Goal: Contribute content

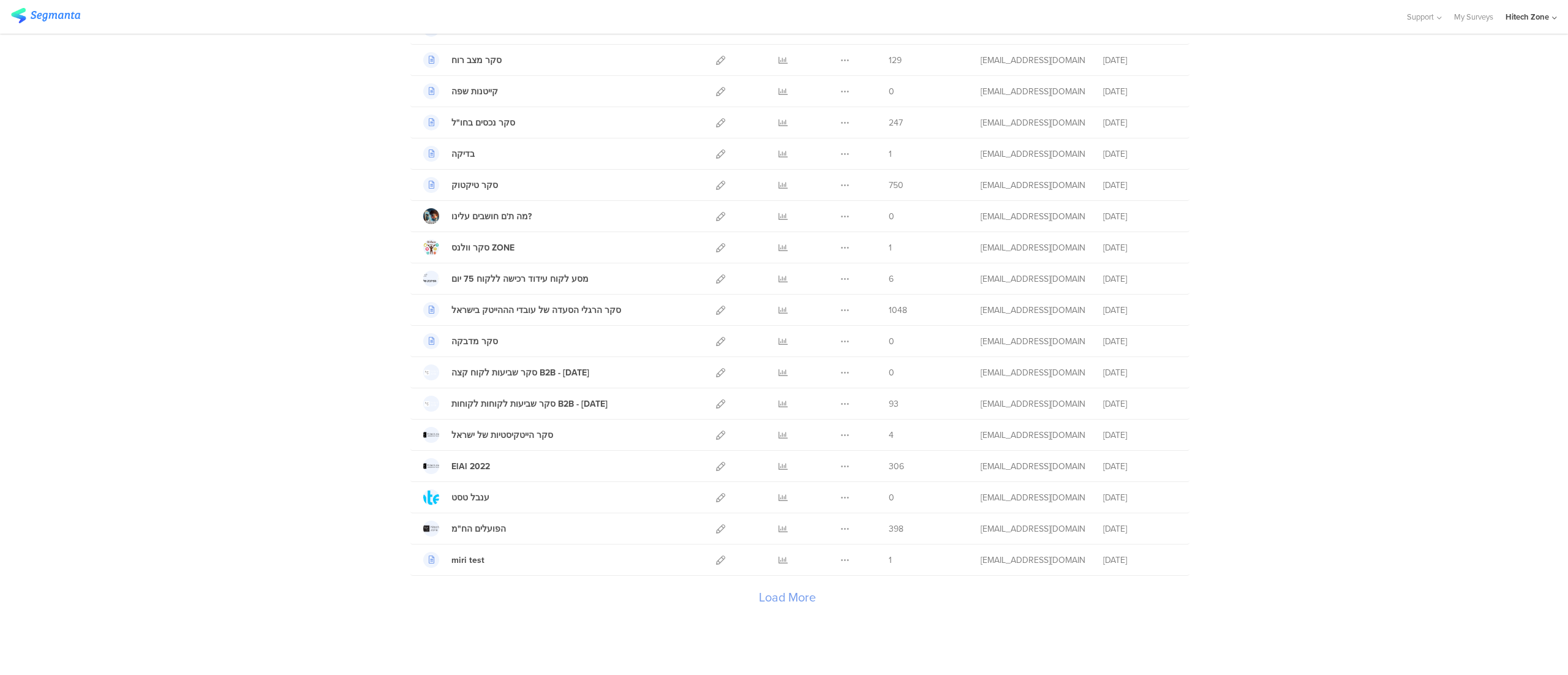
scroll to position [1190, 0]
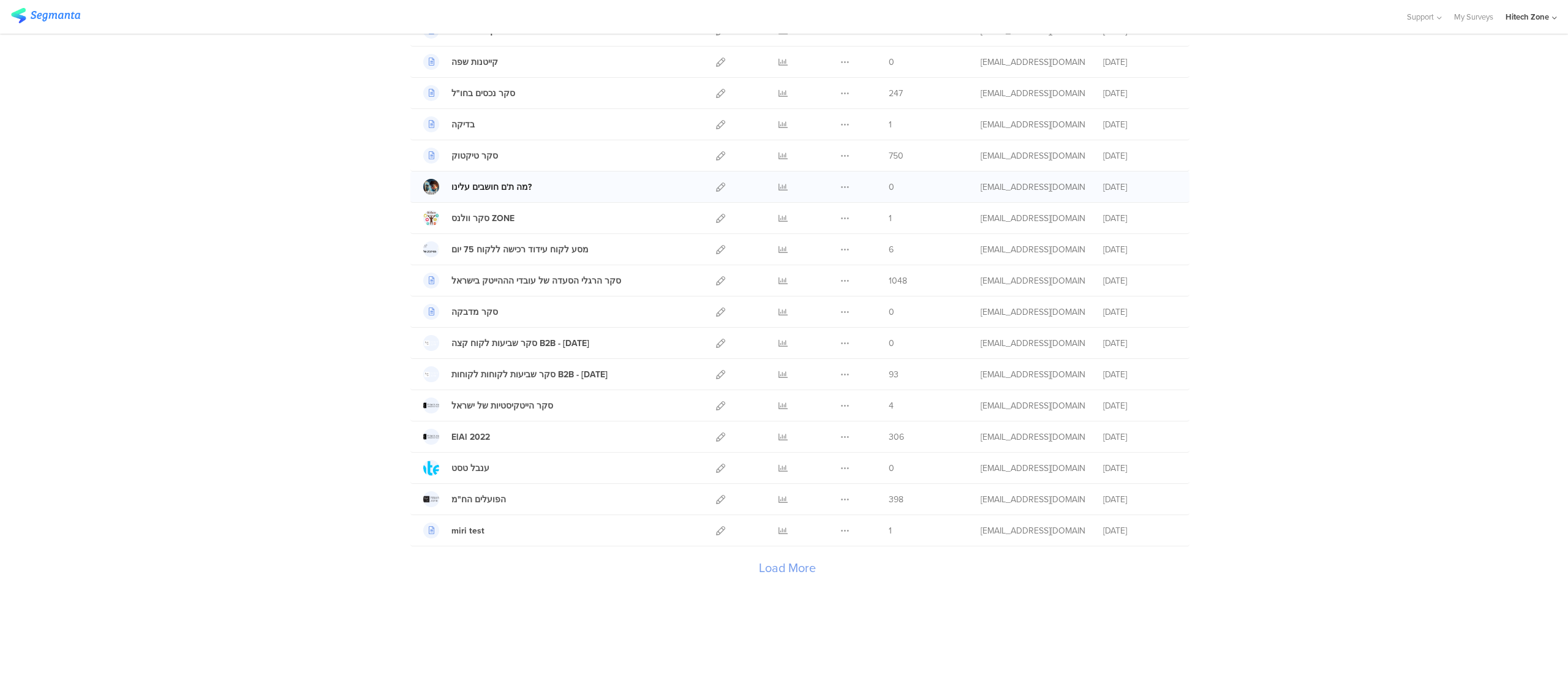
click at [486, 187] on div "מה ת'ם חושבים עלינו?" at bounding box center [491, 187] width 81 height 13
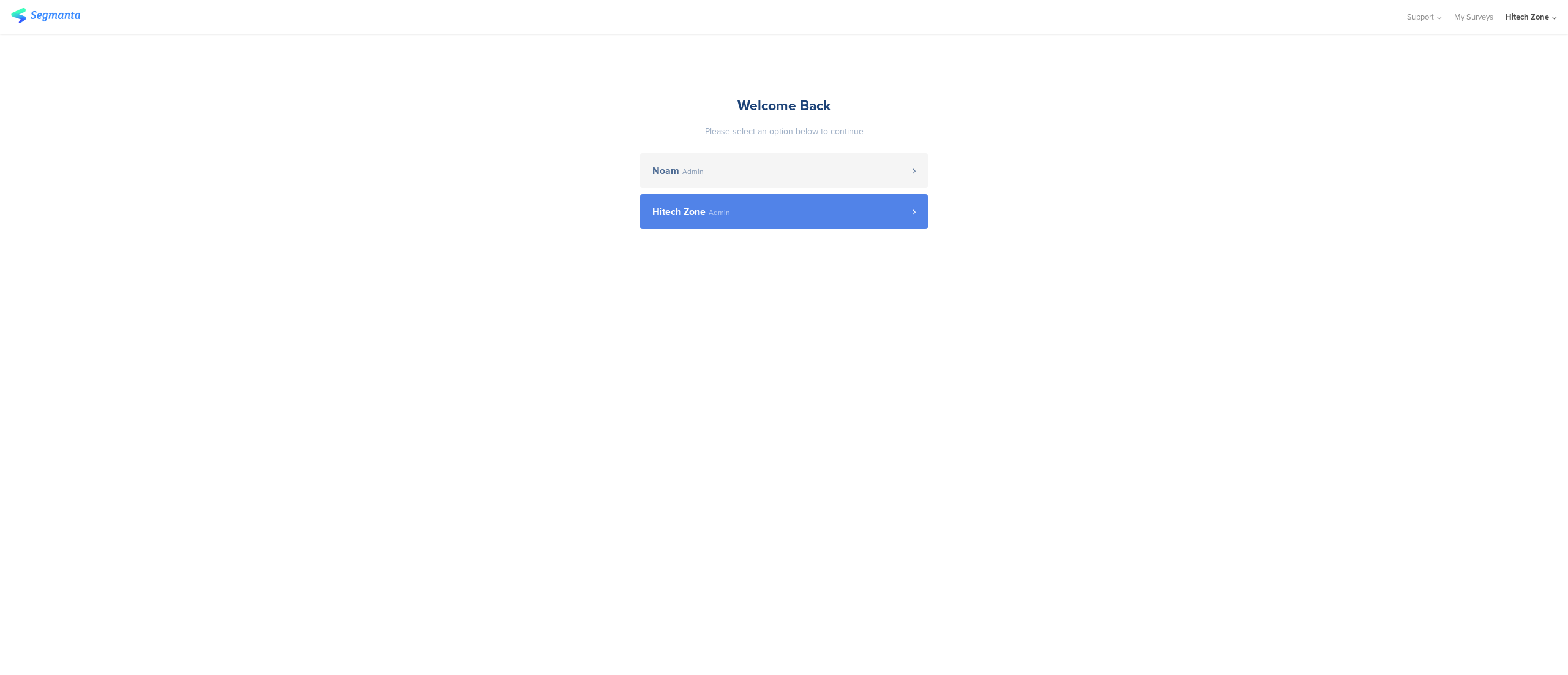
click at [682, 207] on span "Hitech Zone" at bounding box center [678, 211] width 53 height 10
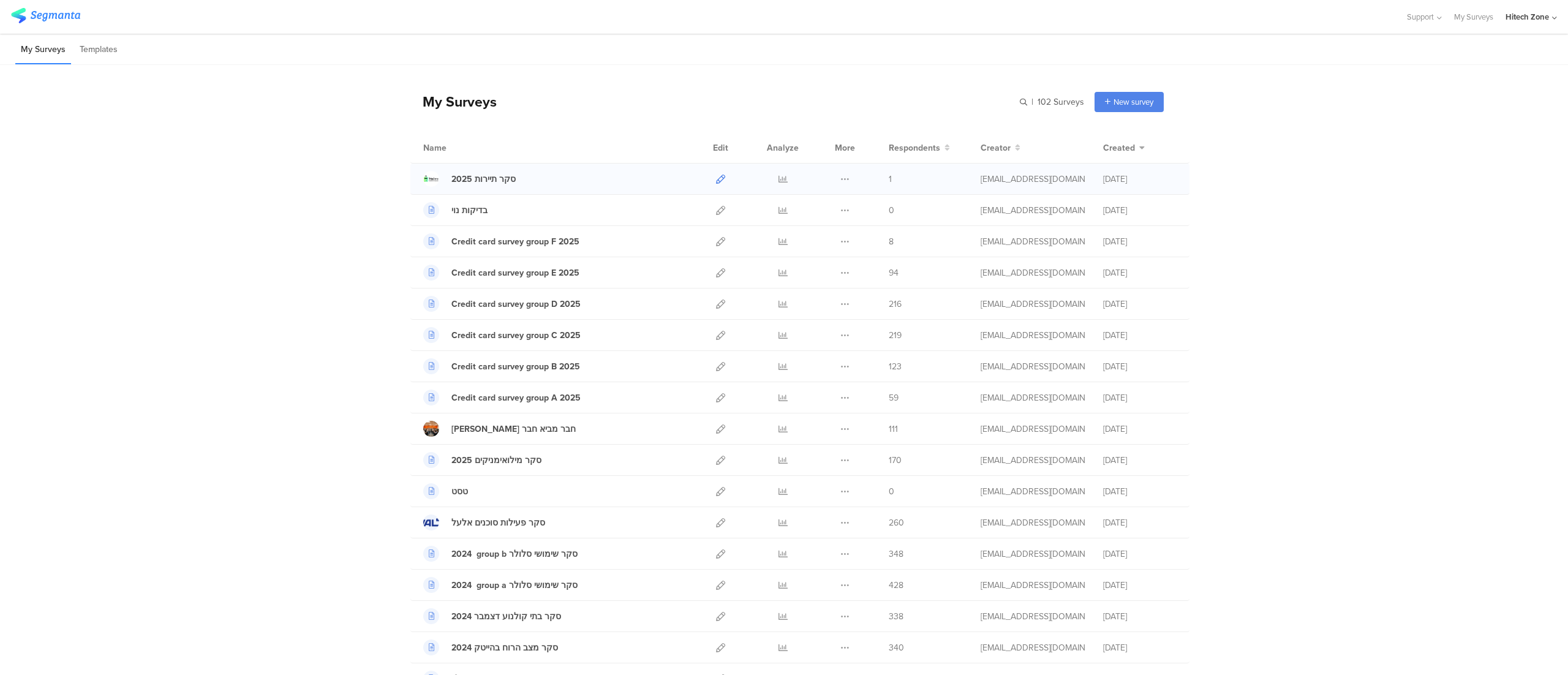
click at [716, 178] on icon at bounding box center [721, 179] width 9 height 9
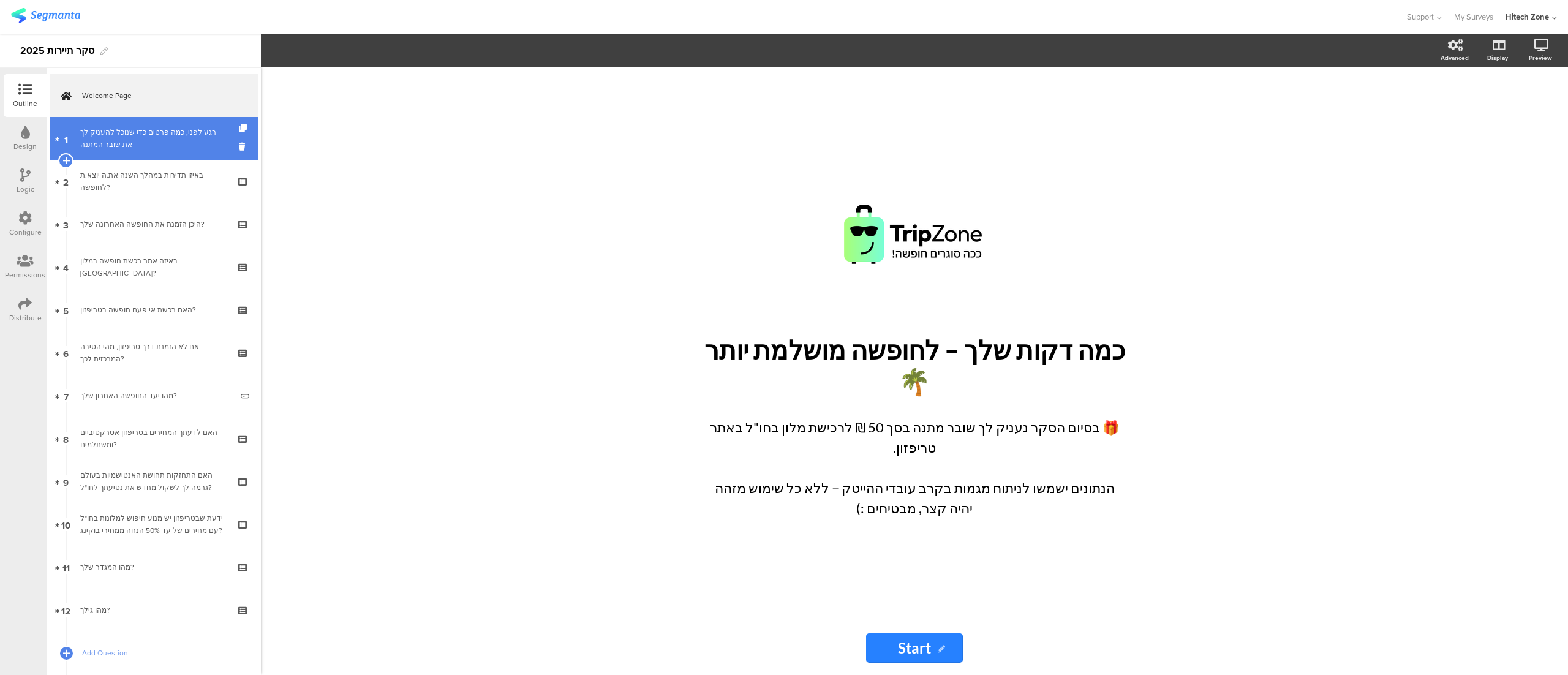
click at [134, 136] on div "רגע לפני, כמה פרטים כדי שנוכל להעניק לך את שובר המתנה" at bounding box center [154, 138] width 146 height 24
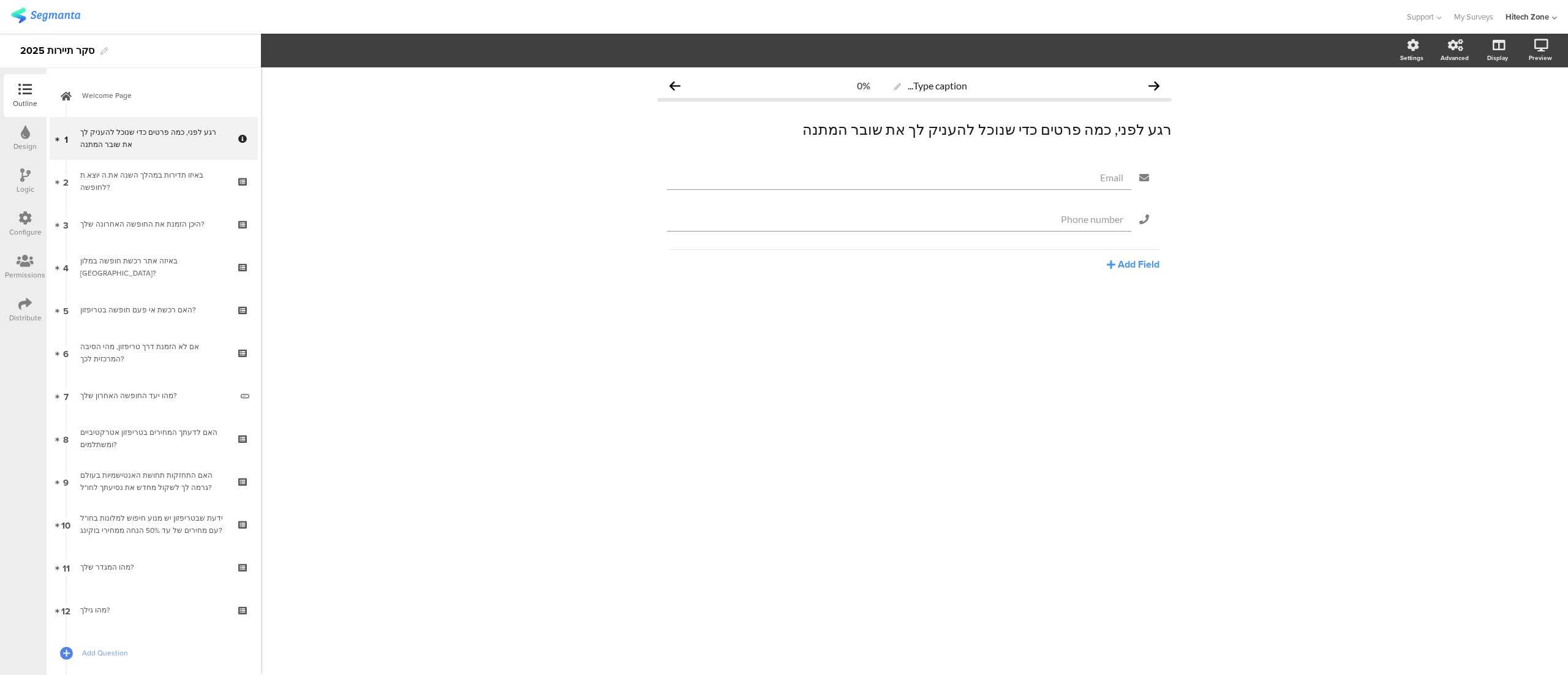
click at [1058, 146] on div "רגע לפני, כמה פרטים כדי שנוכל להעניק לך את שובר המתנה רגע לפני, כמה פרטים כדי ש…" at bounding box center [914, 129] width 514 height 43
click at [1106, 129] on p "רגע לפני, כמה פרטים כדי שנוכל להעניק לך את שובר המתנה" at bounding box center [914, 130] width 514 height 19
click at [860, 132] on p "רגע לפני, כמה פרטים כדי שנוכל להעניק לך את שובר המתנה" at bounding box center [914, 130] width 514 height 19
click at [884, 152] on div "Type caption... 0% רגע לפני, כמה פרטים כדי שנוכל להעניק לך את שובר המתנה רגע לפ…" at bounding box center [914, 201] width 514 height 256
click at [933, 129] on p "רגע לפני, כמה פרטים כדי שנוכל להעניק לך את שובר המתנה" at bounding box center [914, 130] width 514 height 19
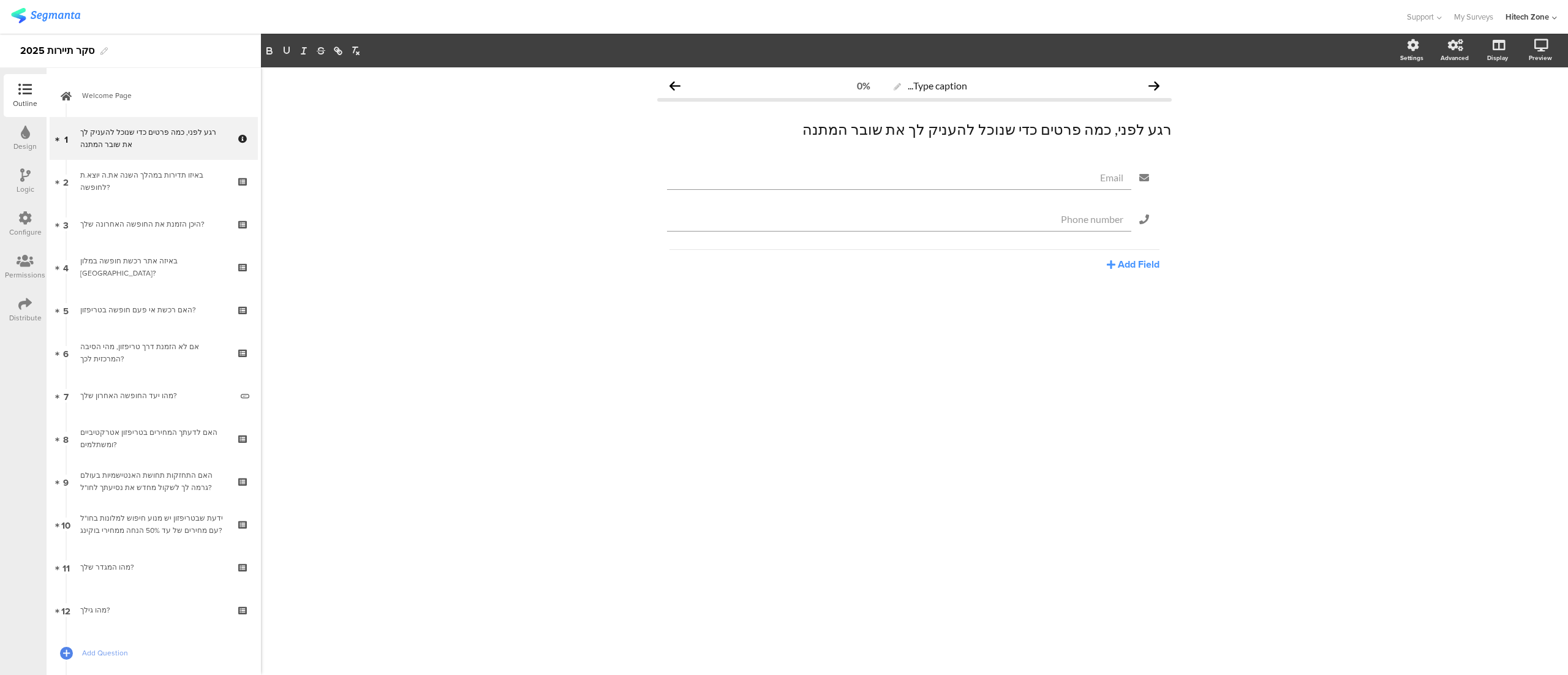
click at [888, 342] on div "Type caption... 0% רגע לפני, כמה פרטים כדי שנוכל להעניק לך את שובר המתנה רגע לפ…" at bounding box center [915, 372] width 1307 height 608
click at [675, 339] on div "Type caption... 0% רגע לפני, כמה פרטים כדי שנוכל להעניק לך את שובר המתנה רגע לפ…" at bounding box center [915, 372] width 1307 height 608
click at [1407, 48] on icon at bounding box center [1412, 45] width 12 height 12
click at [1213, 302] on div "Type caption... 0% רגע לפני, כמה פרטים כדי שנוכל להעניק לך את שובר המתנה רגע לפ…" at bounding box center [915, 372] width 1307 height 608
click at [867, 126] on p "רגע לפני, כמה פרטים כדי שנוכל להעניק לך את שובר המתנה" at bounding box center [914, 130] width 514 height 19
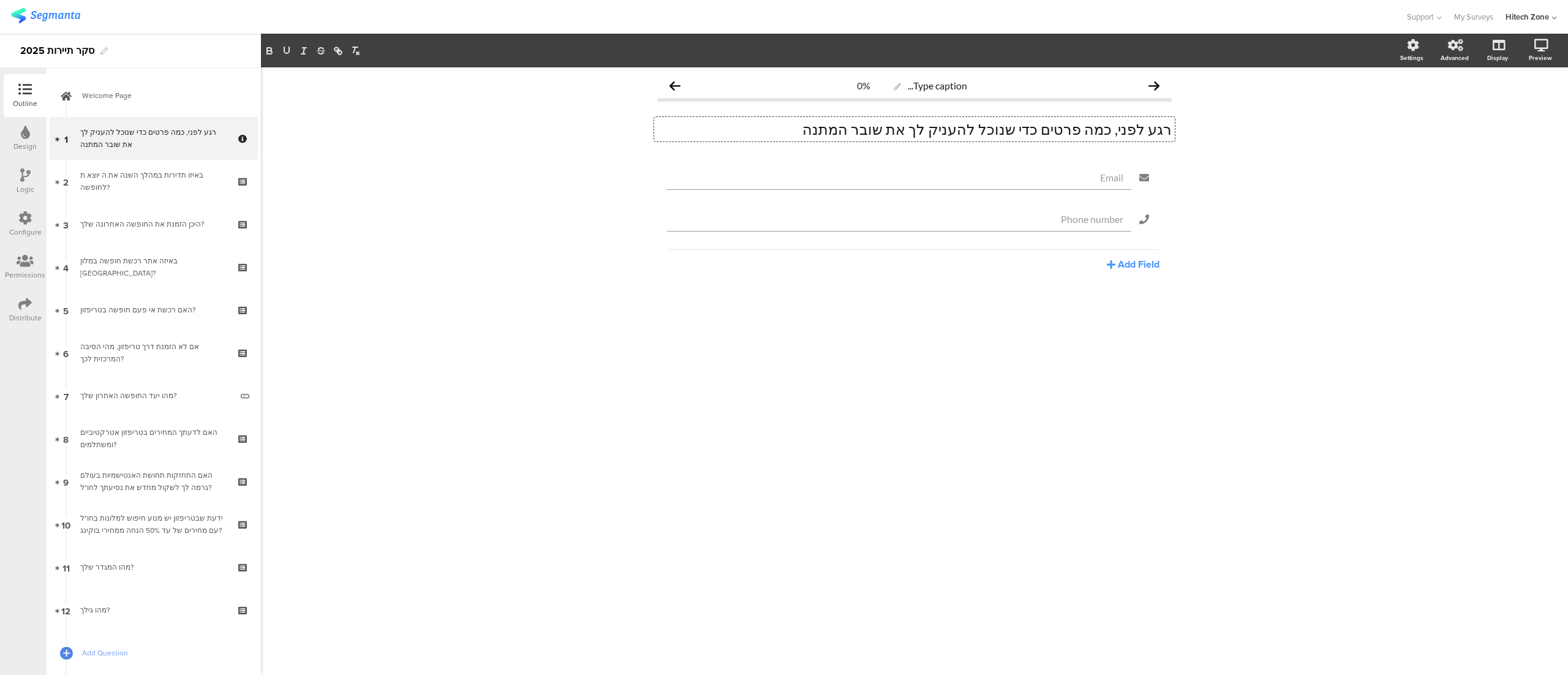
click at [867, 126] on p "רגע לפני, כמה פרטים כדי שנוכל להעניק לך את שובר המתנה" at bounding box center [914, 130] width 514 height 19
drag, startPoint x: 897, startPoint y: 149, endPoint x: 1184, endPoint y: 148, distance: 287.0
click at [1184, 148] on div "Type caption... 0% רגע לפני, כמה פרטים כדי שנוכל להעניק לך את שובר המתנה יש למל…" at bounding box center [915, 372] width 1307 height 608
click at [1144, 149] on p "יש למלא את הפרטים עימם אתה רשום לאתר הייטקזון" at bounding box center [914, 147] width 514 height 19
click at [1095, 151] on p "*יש למלא את הפרטים עימם אתה רשום לאתר הייטקזון" at bounding box center [914, 147] width 514 height 19
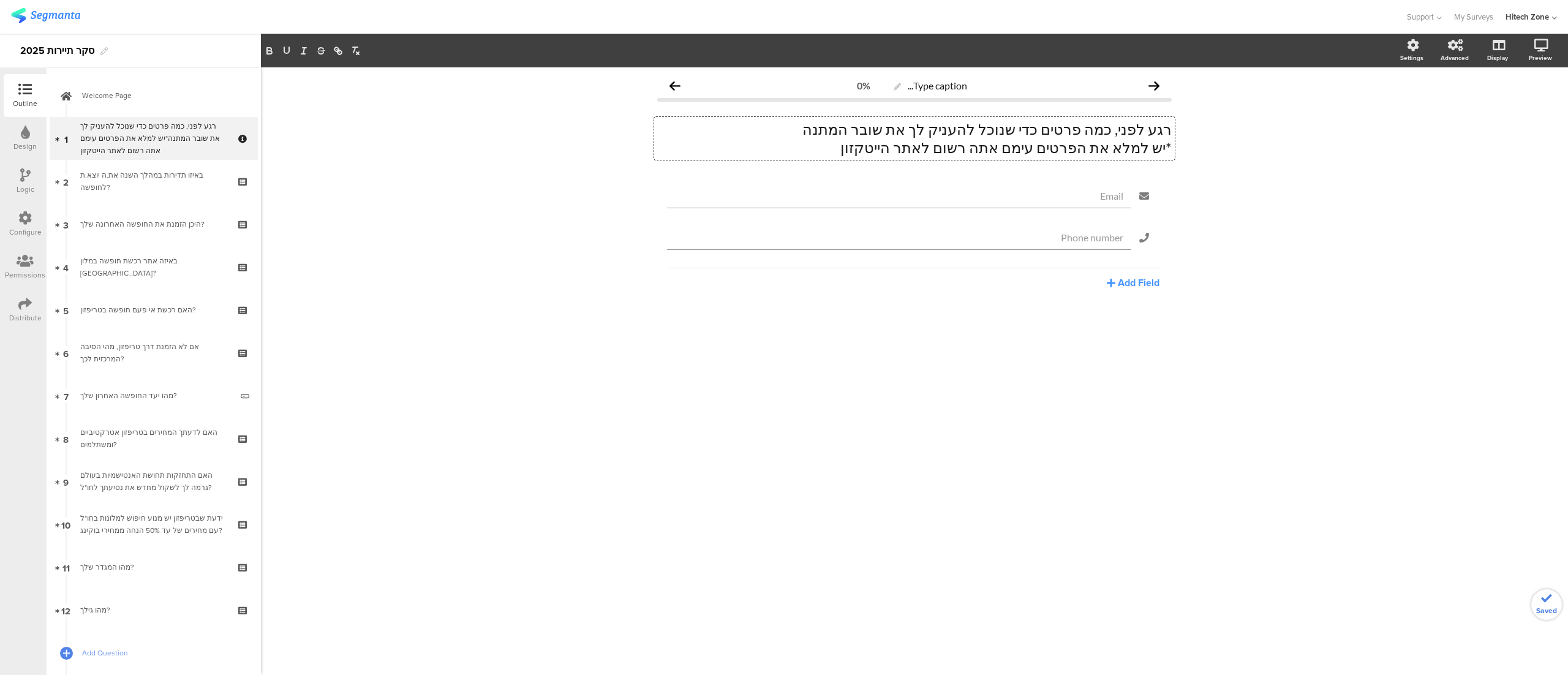
click at [1095, 151] on p "*יש למלא את הפרטים עימם אתה רשום לאתר הייטקזון" at bounding box center [914, 147] width 514 height 19
click at [993, 151] on p "*יש למלא את כתובת האימייל עימם אתה רשום לאתר הייטקזון" at bounding box center [914, 147] width 514 height 19
click at [833, 144] on p "*יש למלא את כתובת האימייל עימם בוצע הרשום לאתר הייטקזון" at bounding box center [914, 147] width 514 height 19
